Goal: Task Accomplishment & Management: Manage account settings

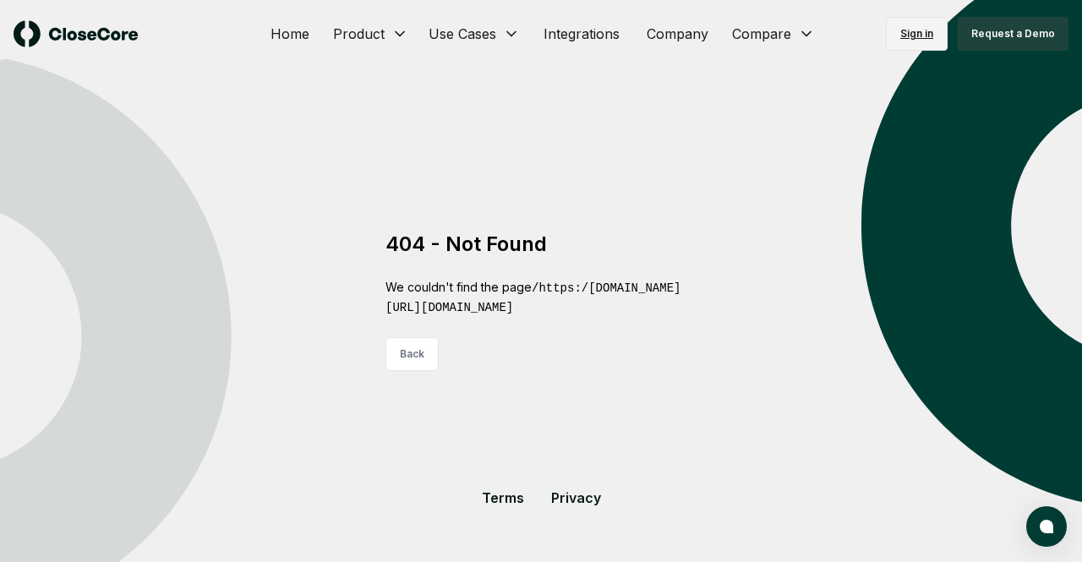
click at [920, 25] on link "Sign in" at bounding box center [917, 34] width 62 height 34
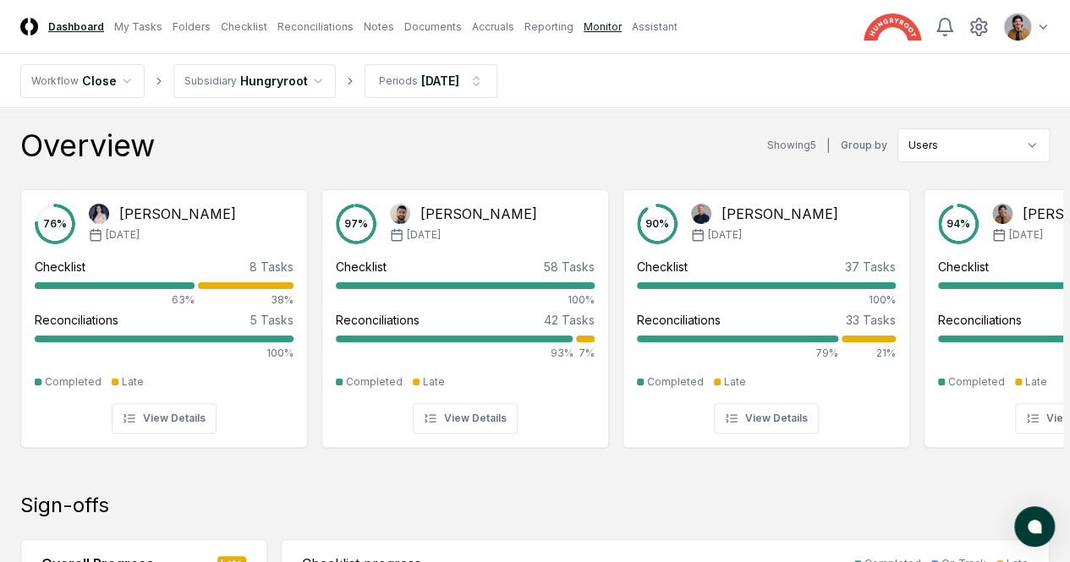
click at [622, 29] on link "Monitor" at bounding box center [602, 26] width 38 height 15
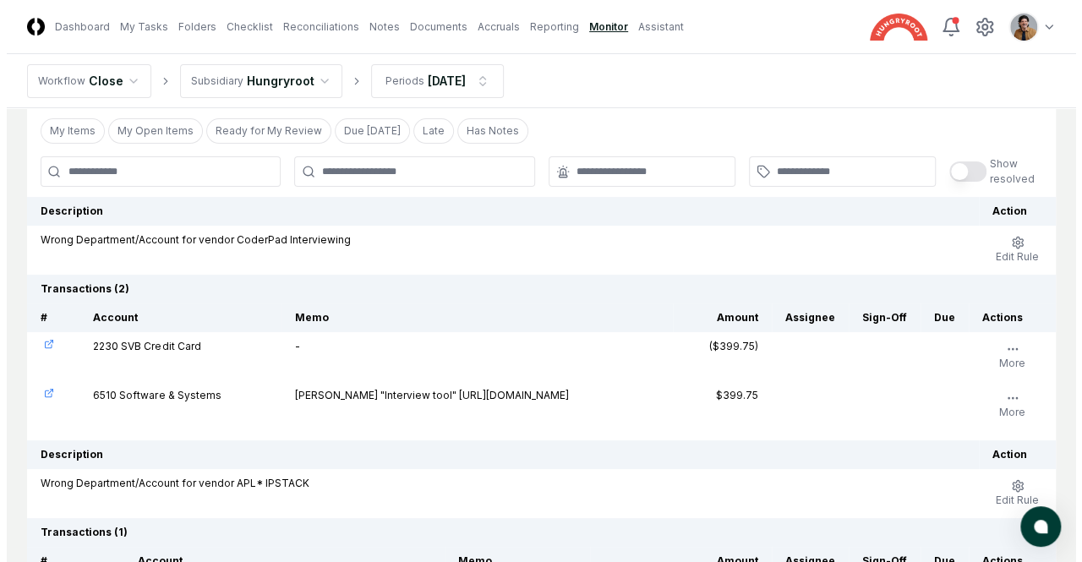
scroll to position [63, 0]
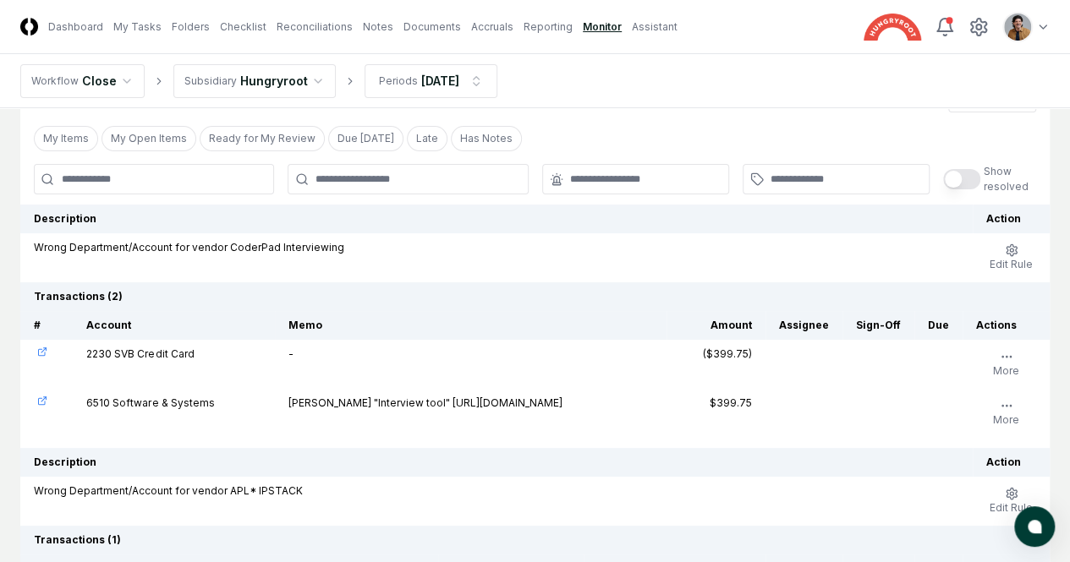
click at [0, 0] on icon "button" at bounding box center [0, 0] width 0 height 0
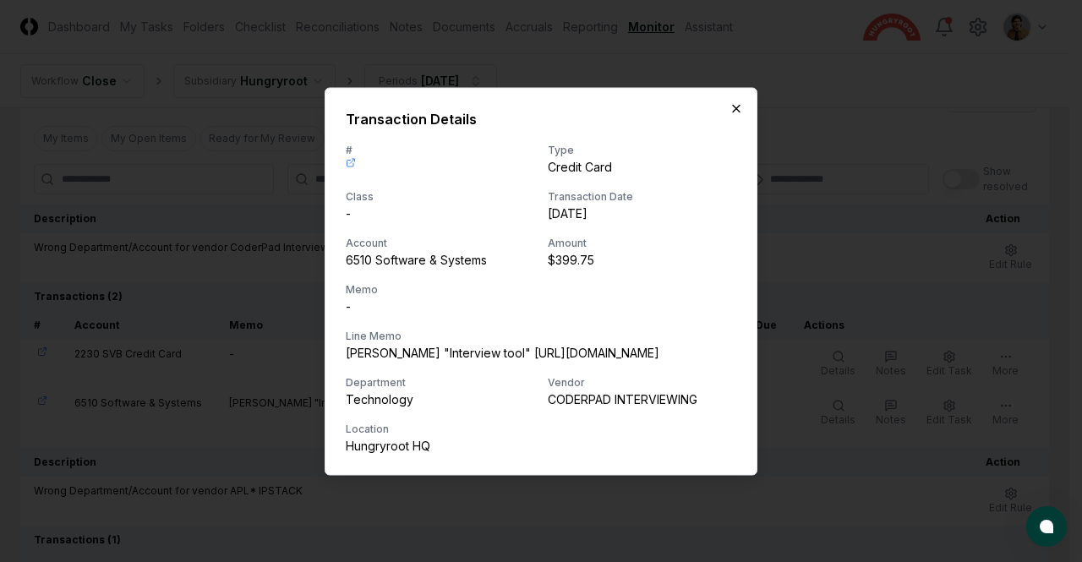
click at [734, 103] on icon "button" at bounding box center [737, 108] width 14 height 14
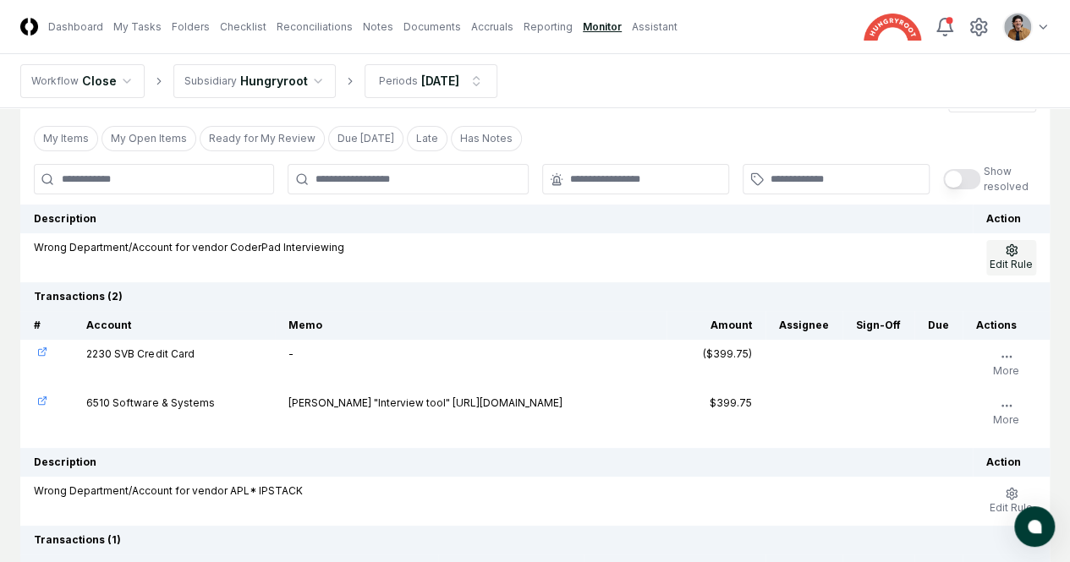
click at [1005, 257] on button "Edit Rule" at bounding box center [1011, 258] width 50 height 36
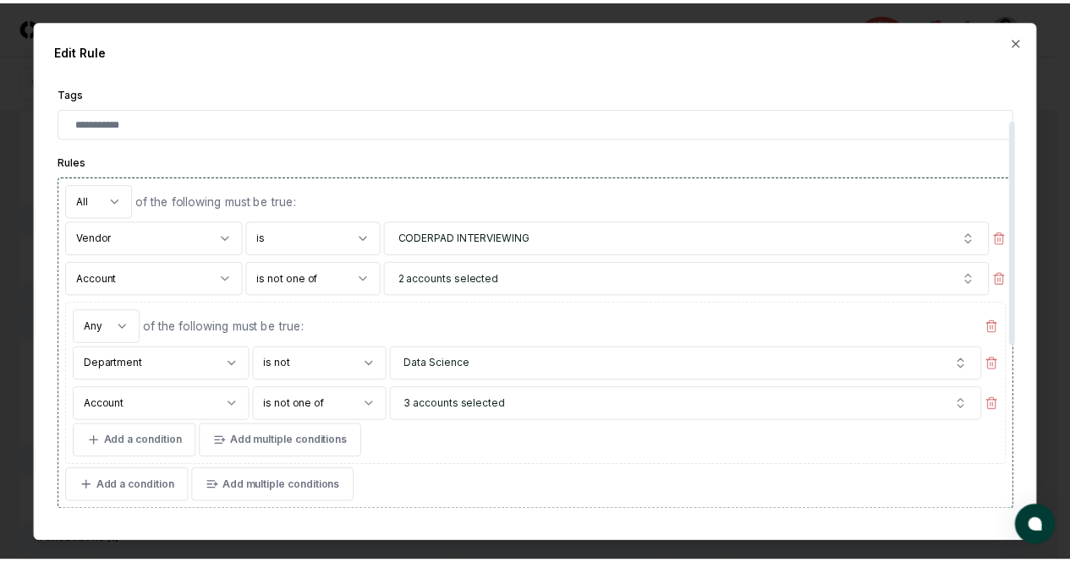
scroll to position [0, 0]
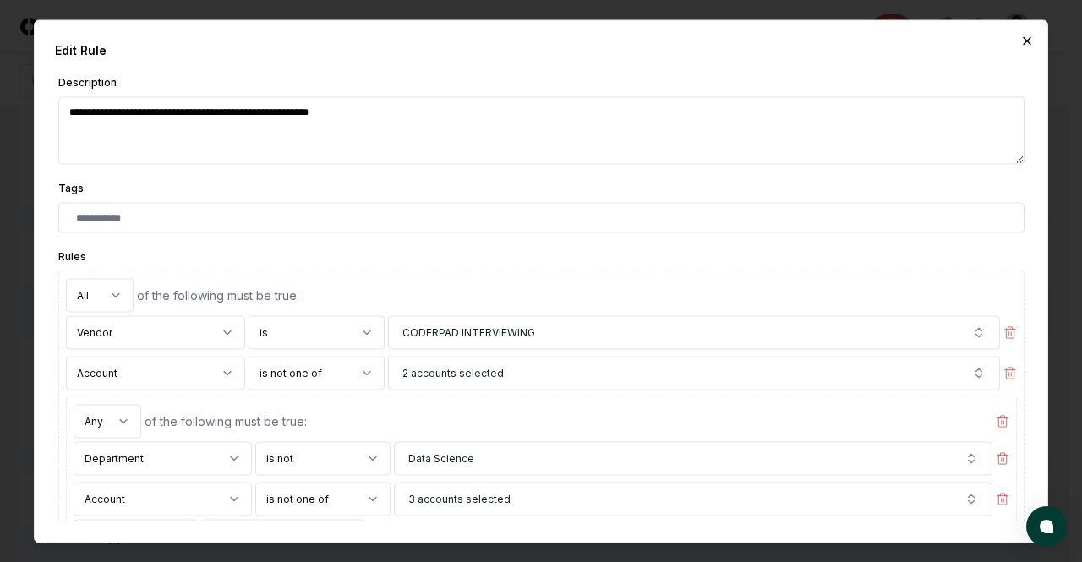
click at [1026, 36] on icon "button" at bounding box center [1028, 41] width 14 height 14
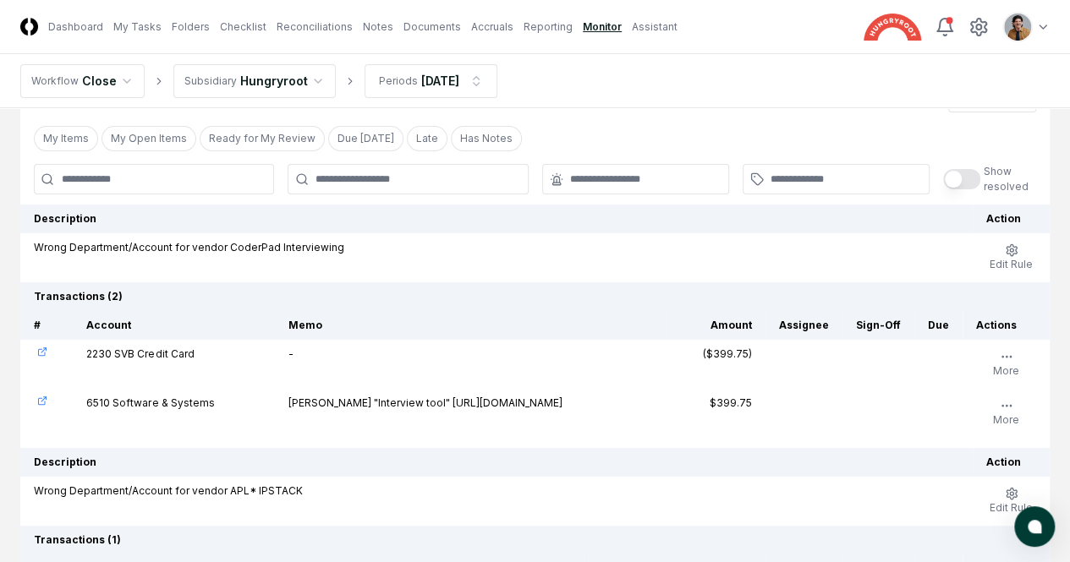
click at [0, 0] on icon "button" at bounding box center [0, 0] width 0 height 0
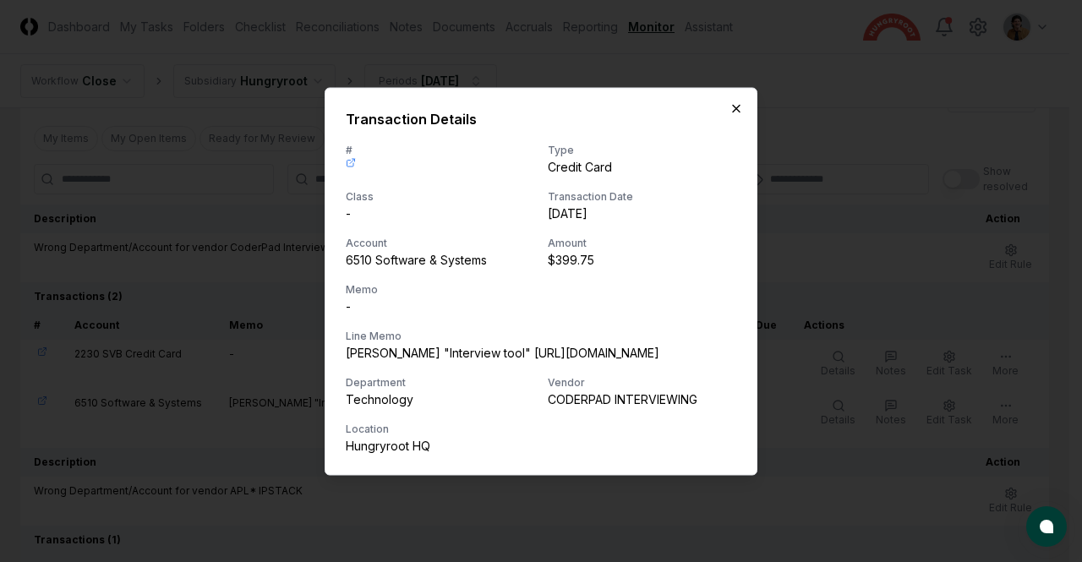
click at [734, 101] on icon "button" at bounding box center [737, 108] width 14 height 14
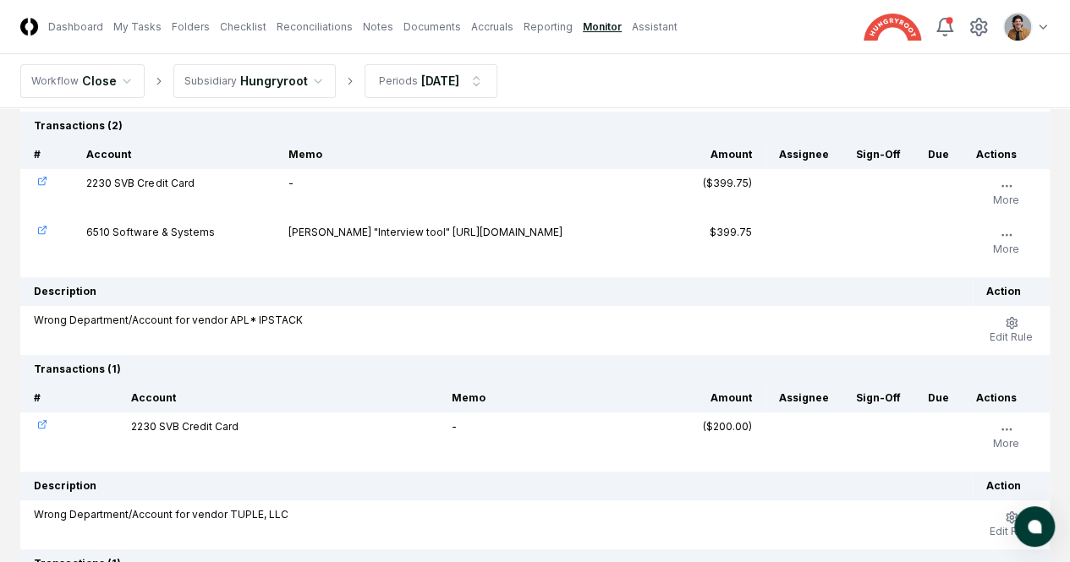
scroll to position [235, 0]
click at [0, 0] on icon "button" at bounding box center [0, 0] width 0 height 0
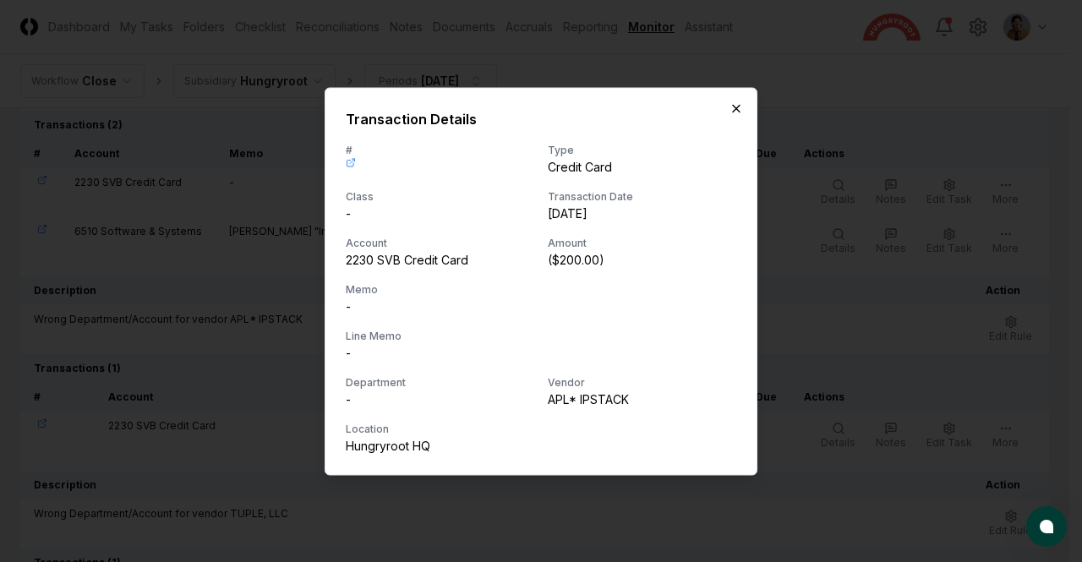
click at [736, 107] on icon "button" at bounding box center [736, 108] width 7 height 7
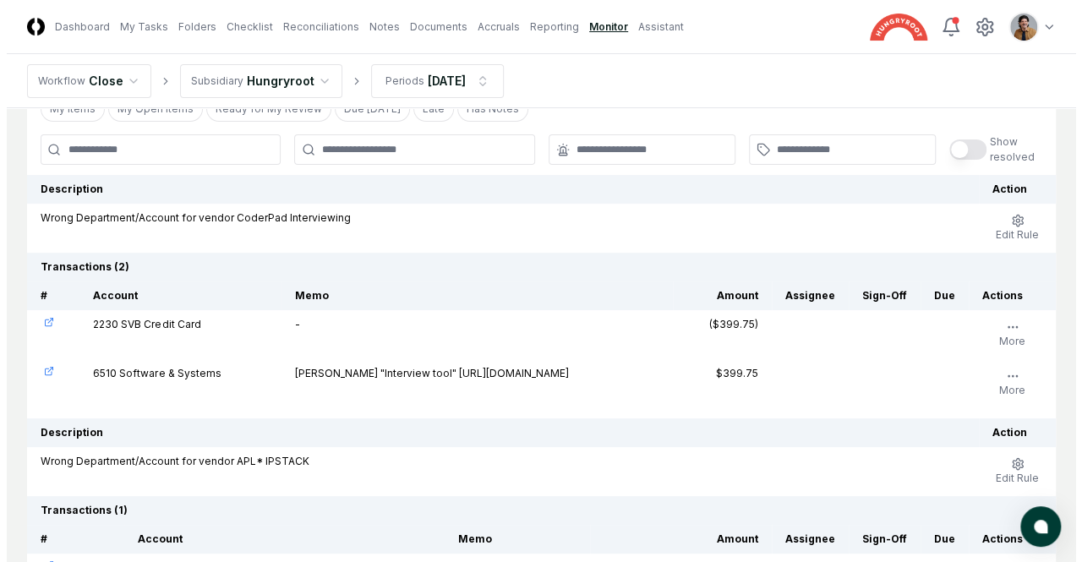
scroll to position [85, 0]
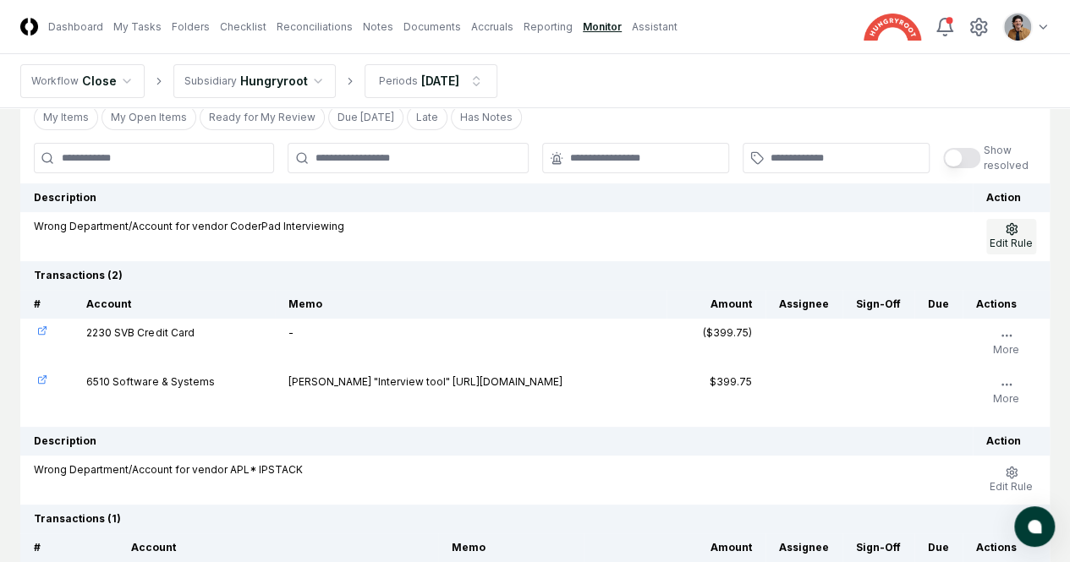
click at [1007, 231] on icon "button" at bounding box center [1012, 229] width 14 height 14
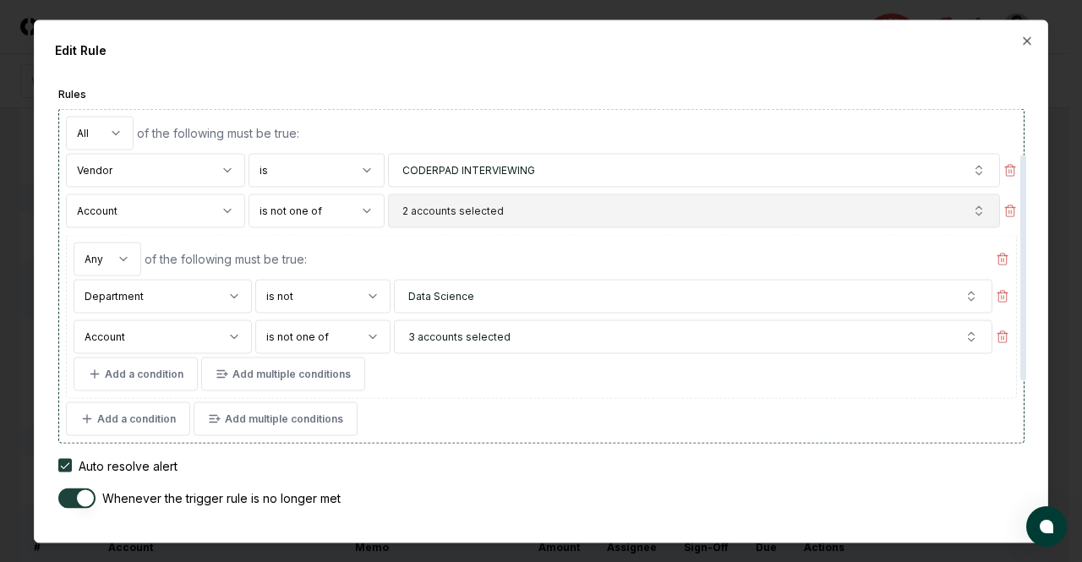
scroll to position [161, 0]
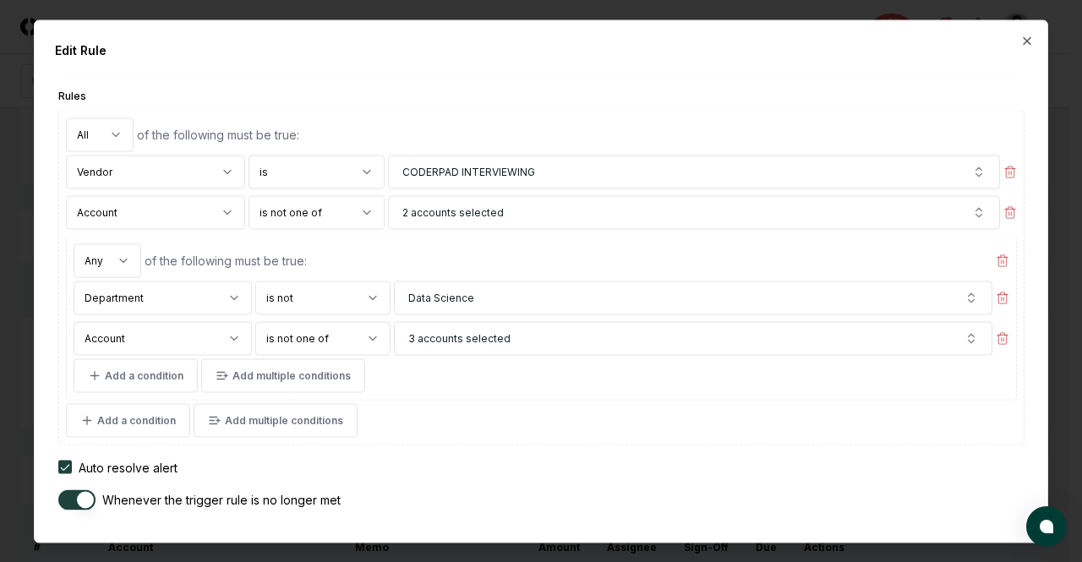
type textarea "*"
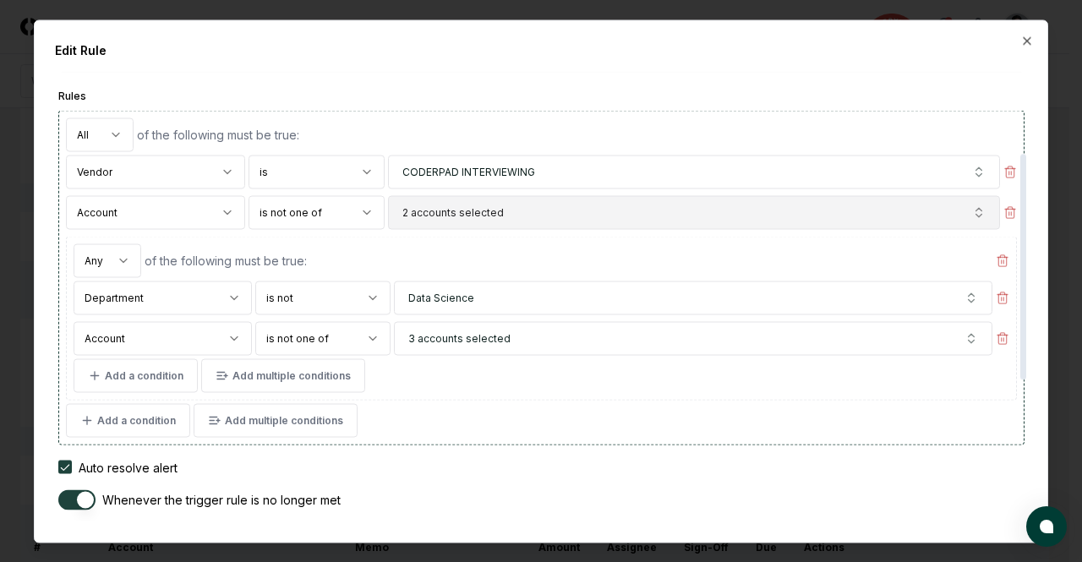
click at [892, 211] on button "2 accounts selected" at bounding box center [693, 212] width 611 height 34
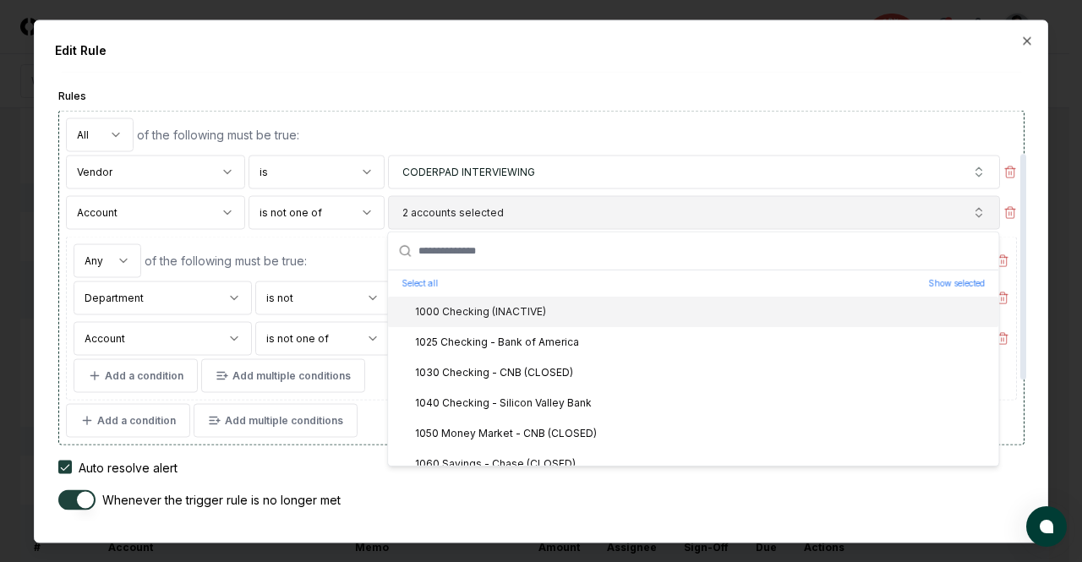
click at [892, 211] on button "2 accounts selected" at bounding box center [693, 212] width 611 height 34
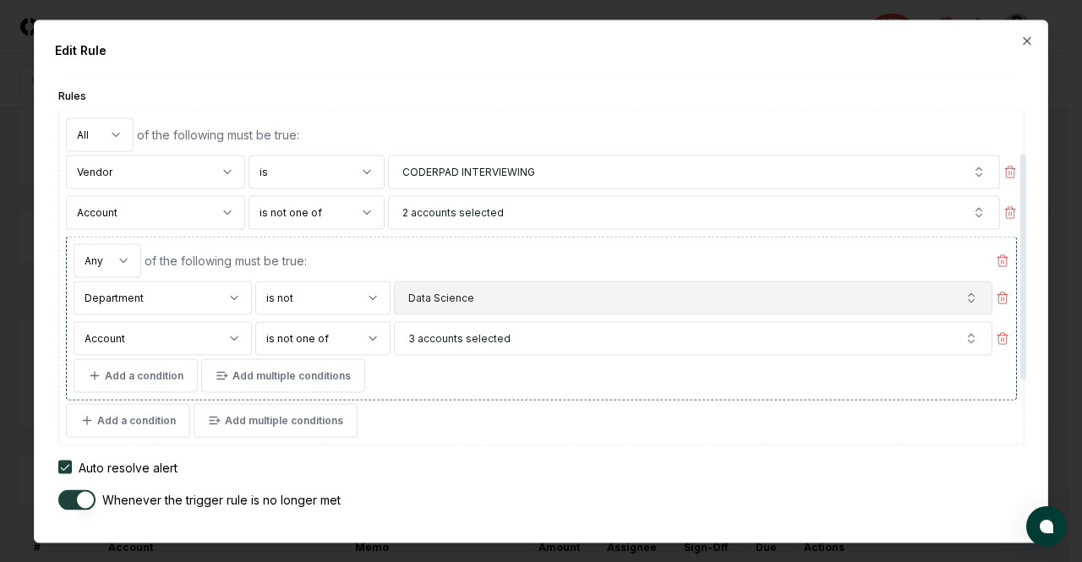
click at [868, 295] on button "Data Science" at bounding box center [693, 298] width 599 height 34
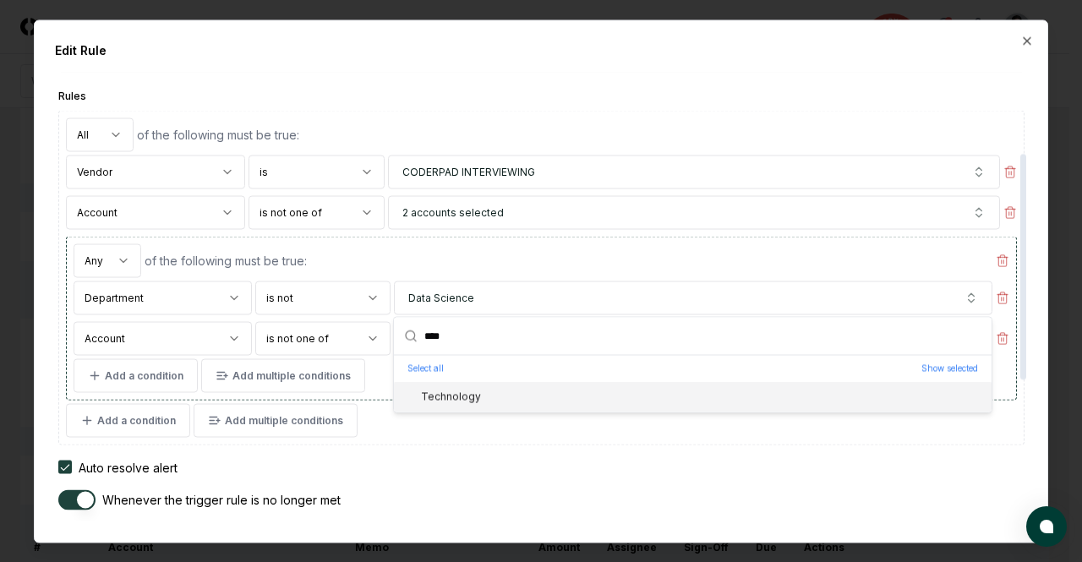
type input "****"
click at [670, 393] on div "Technology" at bounding box center [693, 396] width 598 height 30
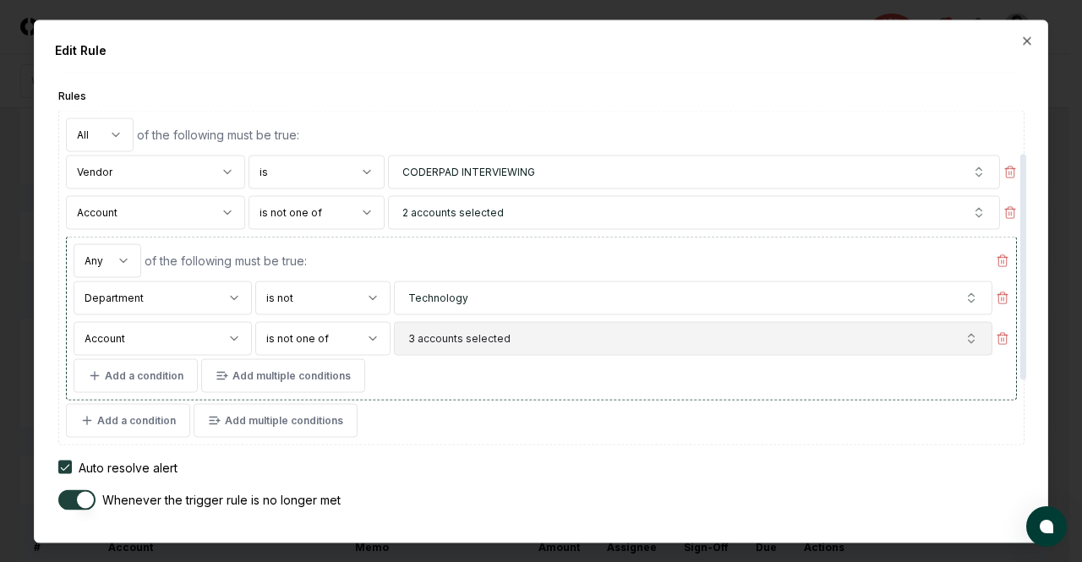
click at [620, 349] on button "3 accounts selected" at bounding box center [693, 338] width 599 height 34
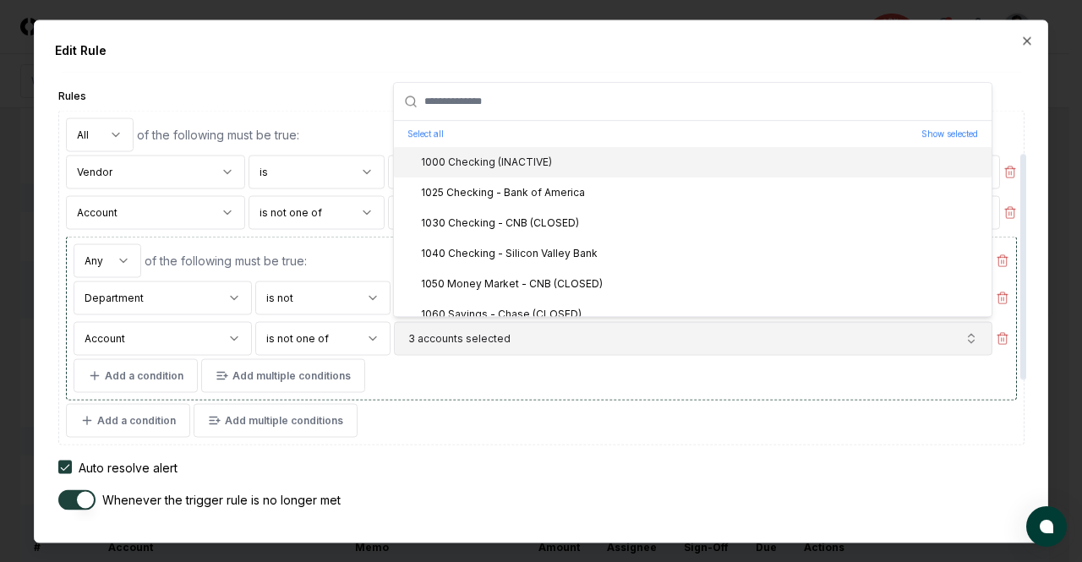
click at [620, 349] on button "3 accounts selected" at bounding box center [693, 338] width 599 height 34
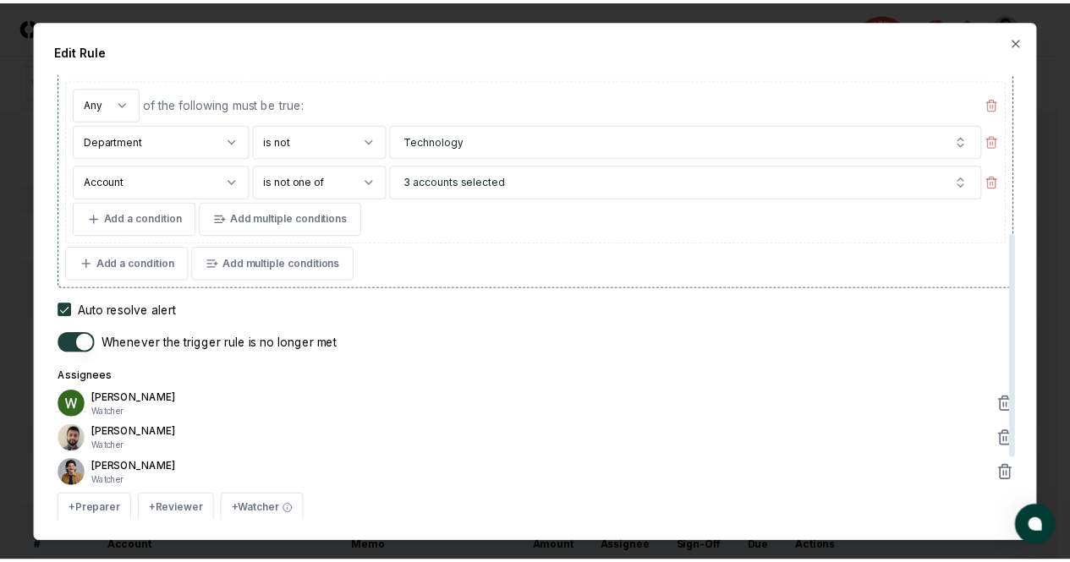
scroll to position [441, 0]
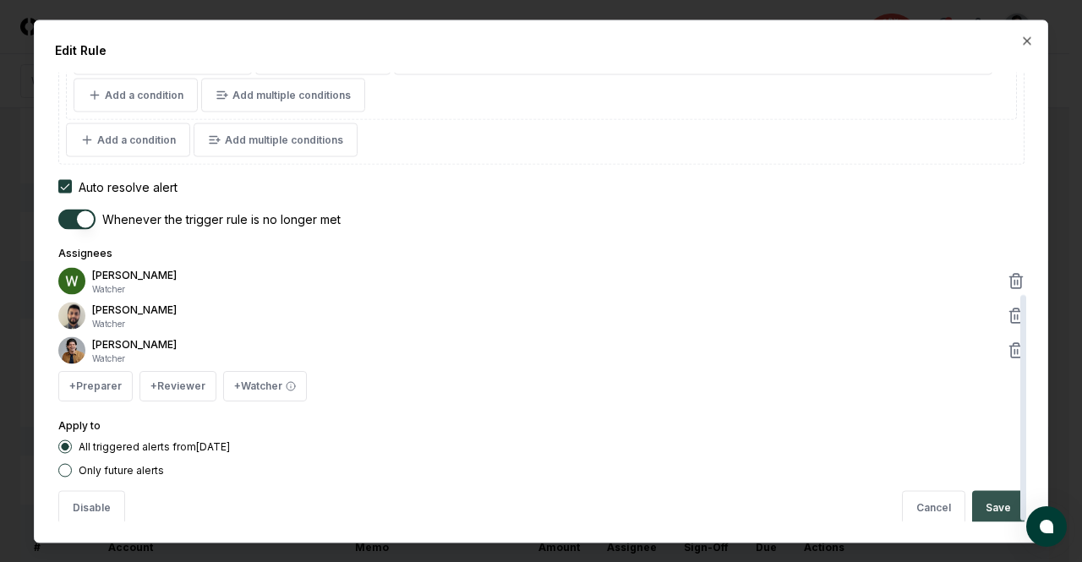
click at [994, 492] on button "Save" at bounding box center [998, 507] width 52 height 34
type textarea "*"
